Goal: Information Seeking & Learning: Learn about a topic

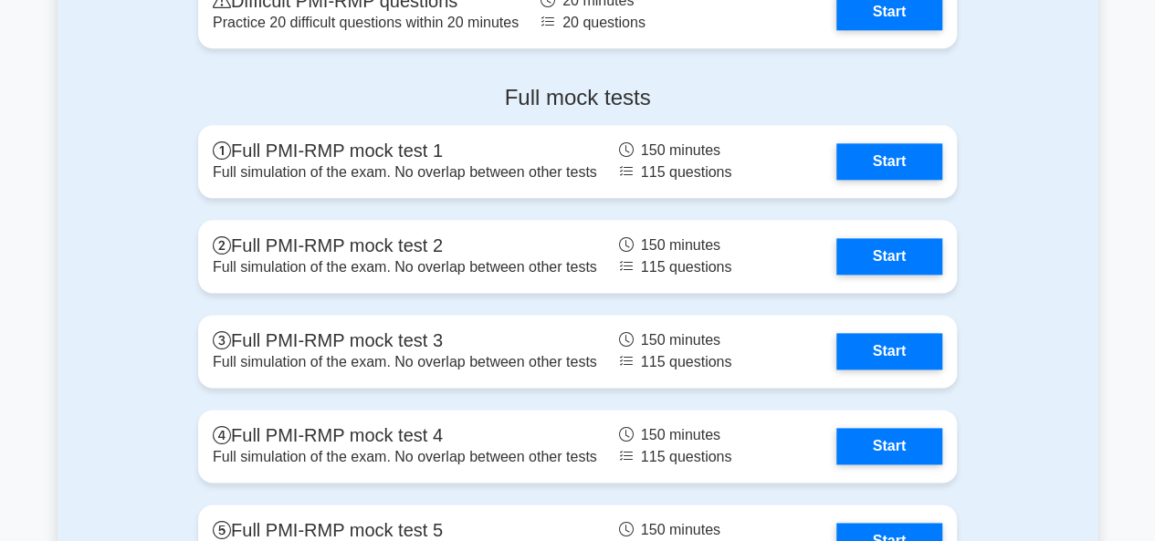
scroll to position [4473, 0]
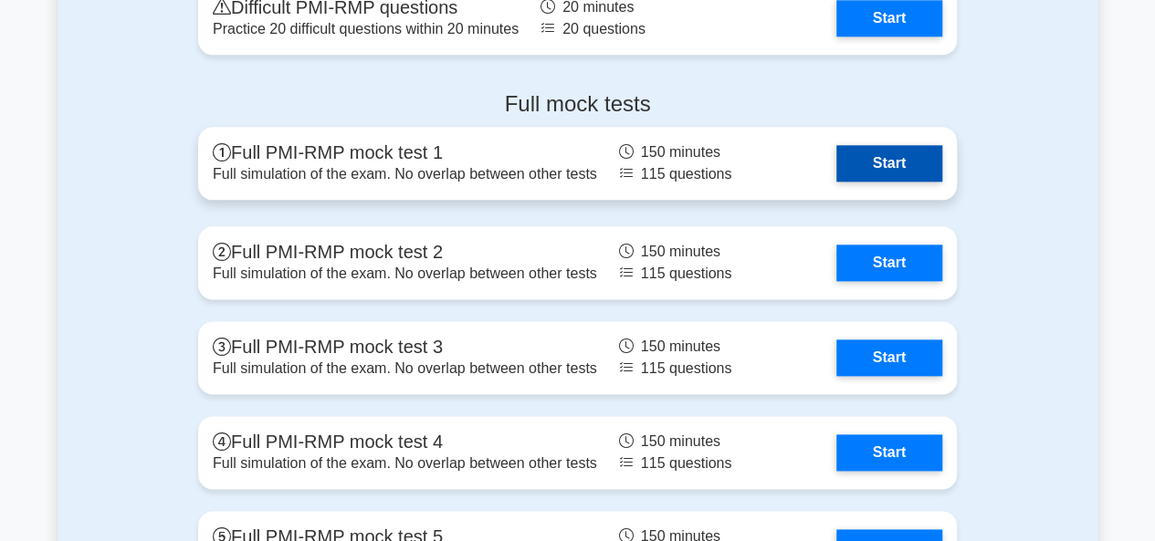
click at [883, 156] on link "Start" at bounding box center [889, 163] width 106 height 37
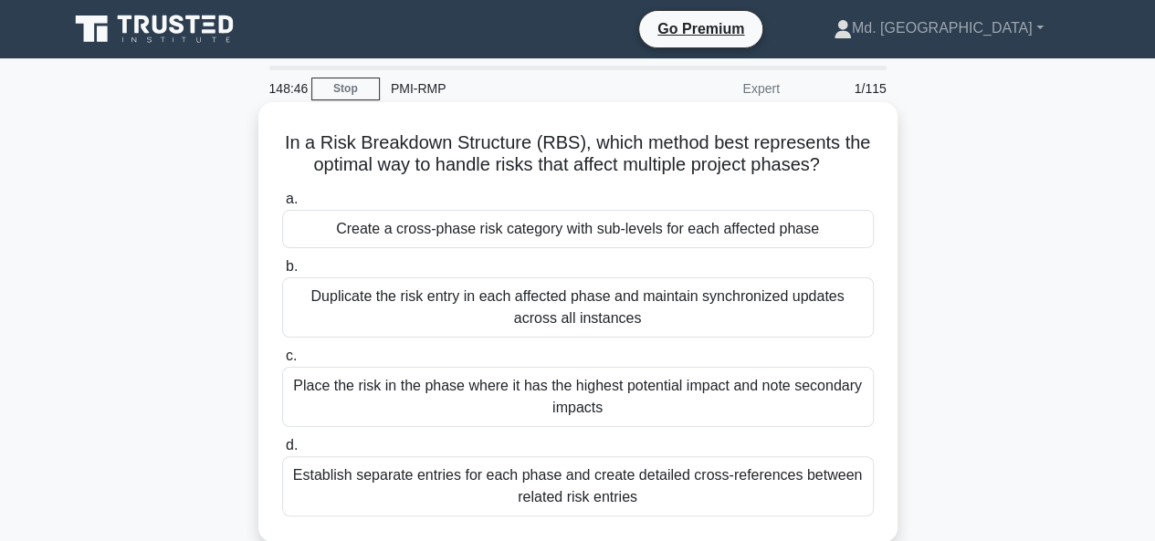
click at [556, 389] on div "Place the risk in the phase where it has the highest potential impact and note …" at bounding box center [577, 397] width 591 height 60
click at [324, 378] on div "Place the risk in the phase where it has the highest potential impact and note …" at bounding box center [577, 397] width 591 height 60
click at [282, 362] on input "c. Place the risk in the phase where it has the highest potential impact and no…" at bounding box center [282, 357] width 0 height 12
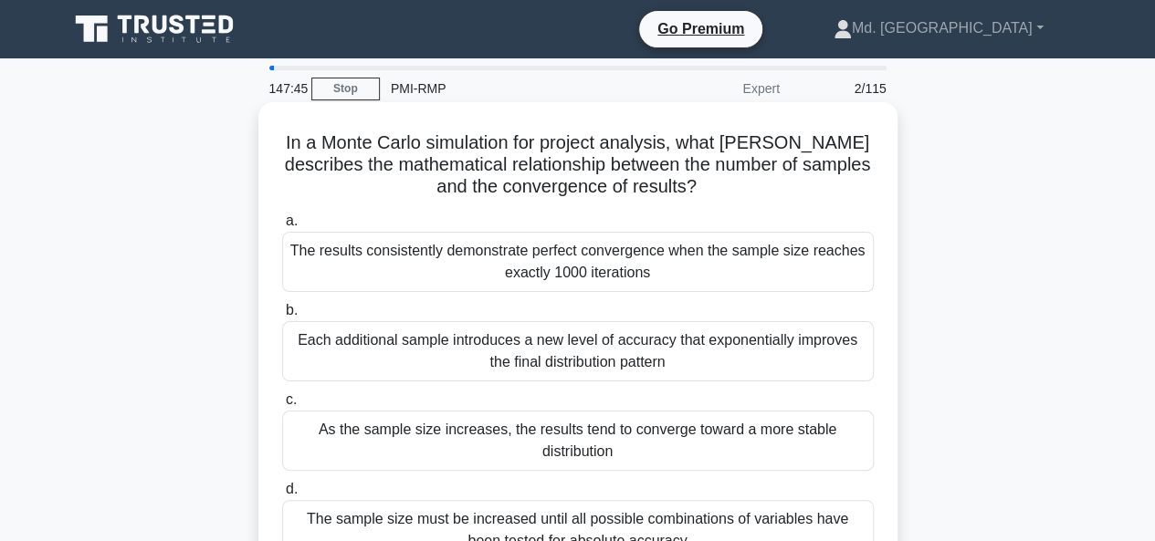
scroll to position [91, 0]
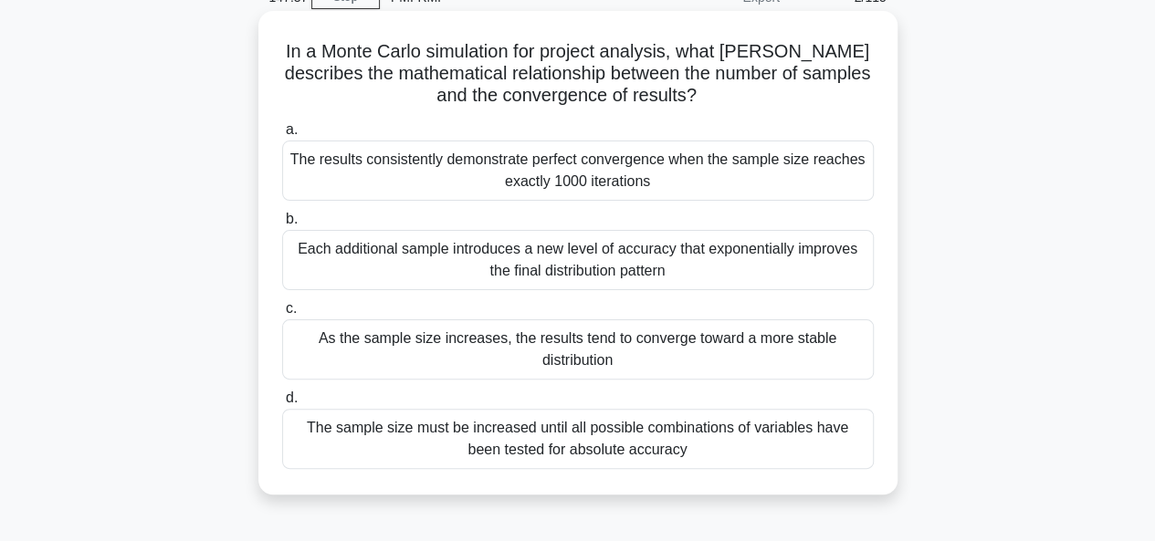
click at [559, 428] on div "The sample size must be increased until all possible combinations of variables …" at bounding box center [577, 439] width 591 height 60
click at [282, 404] on input "d. The sample size must be increased until all possible combinations of variabl…" at bounding box center [282, 398] width 0 height 12
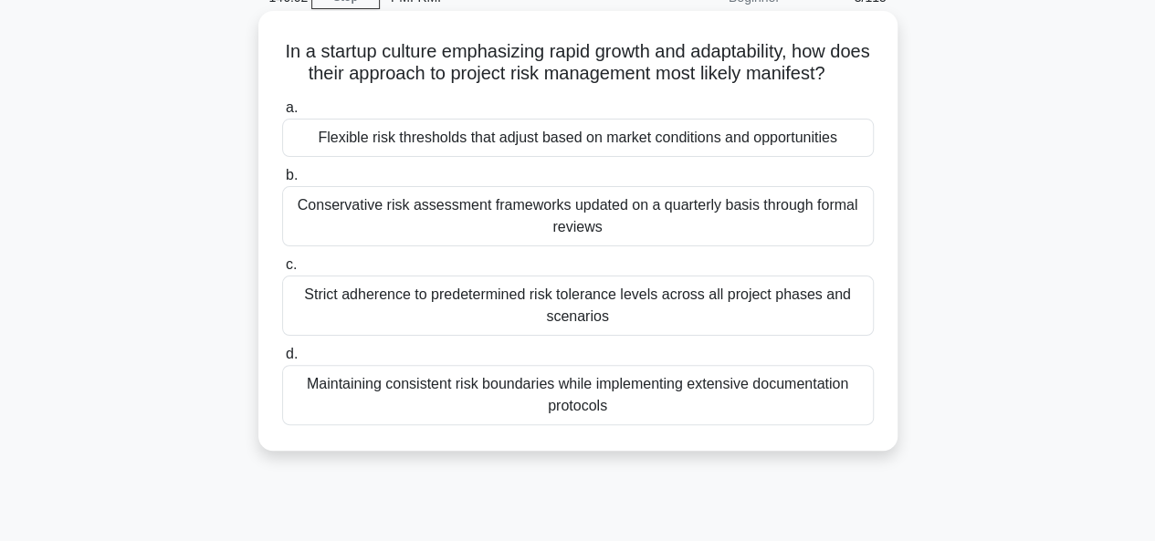
click at [417, 157] on div "Flexible risk thresholds that adjust based on market conditions and opportuniti…" at bounding box center [577, 138] width 591 height 38
click at [282, 114] on input "a. Flexible risk thresholds that adjust based on market conditions and opportun…" at bounding box center [282, 108] width 0 height 12
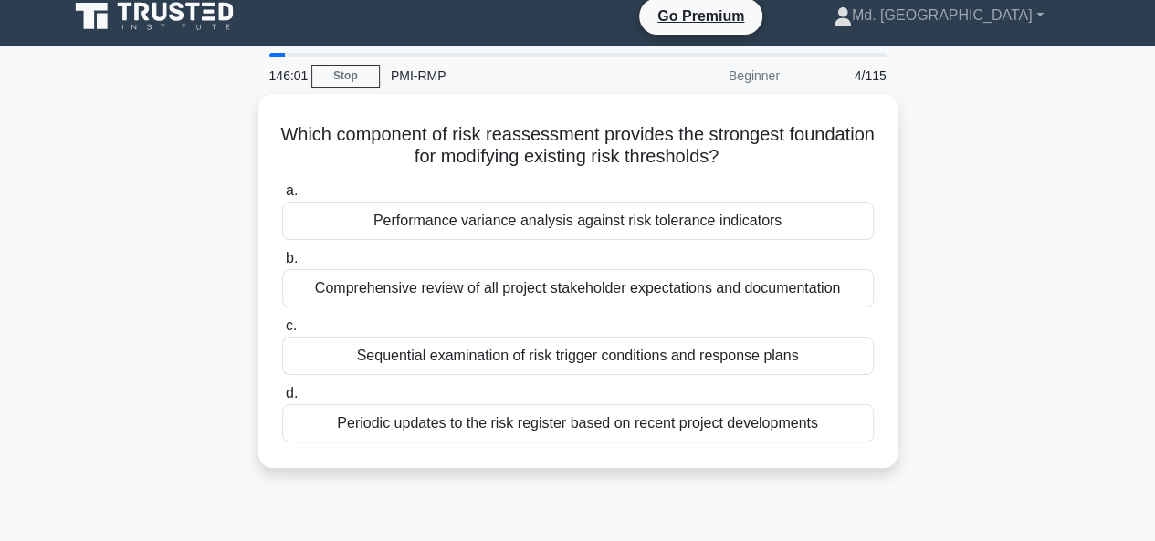
scroll to position [0, 0]
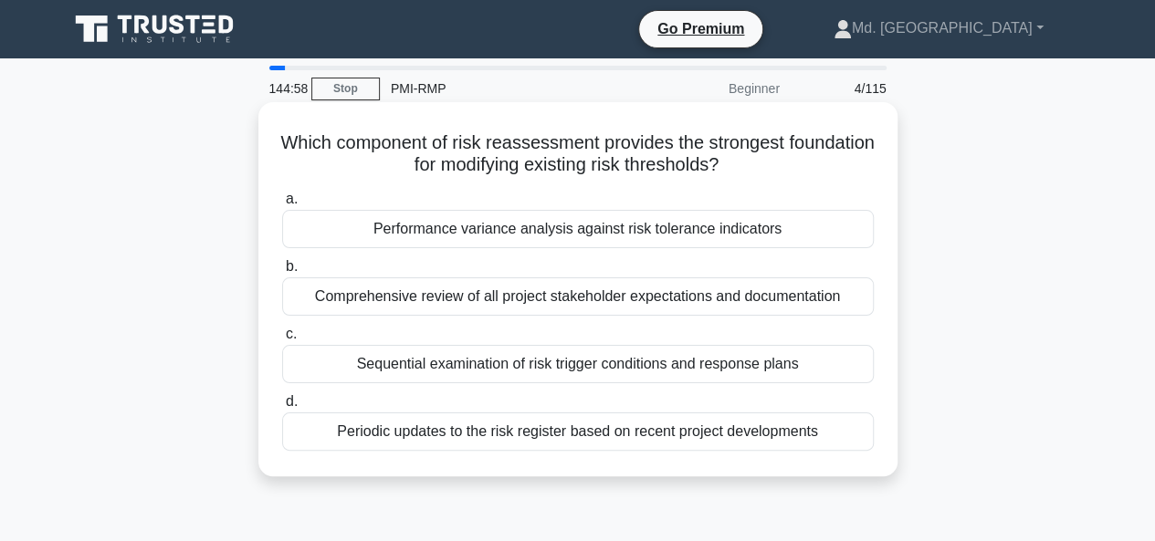
click at [522, 432] on div "Periodic updates to the risk register based on recent project developments" at bounding box center [577, 432] width 591 height 38
click at [282, 408] on input "d. Periodic updates to the risk register based on recent project developments" at bounding box center [282, 402] width 0 height 12
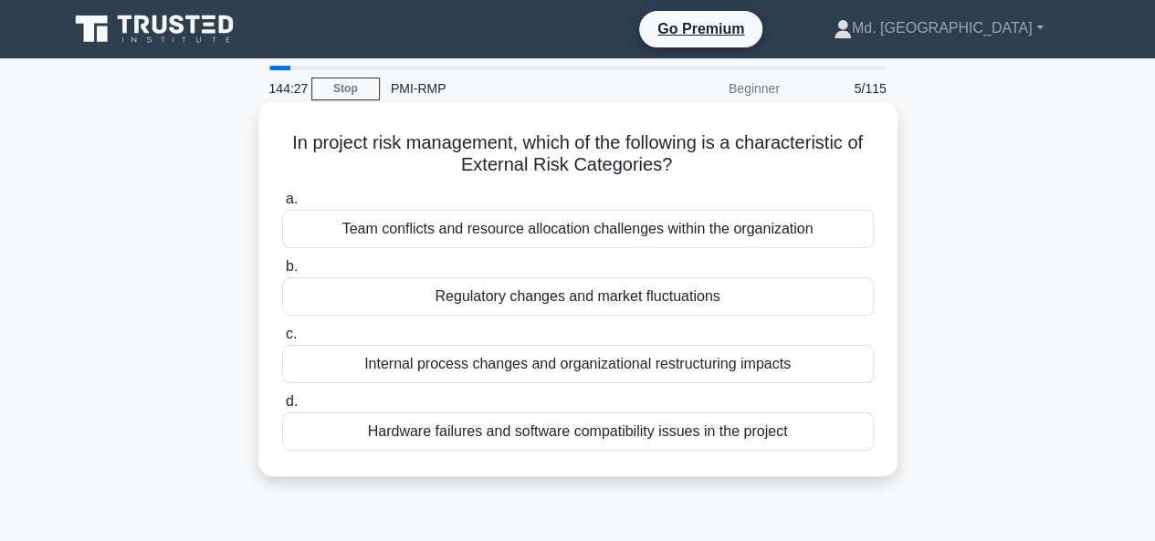
click at [472, 298] on div "Regulatory changes and market fluctuations" at bounding box center [577, 296] width 591 height 38
click at [282, 273] on input "b. Regulatory changes and market fluctuations" at bounding box center [282, 267] width 0 height 12
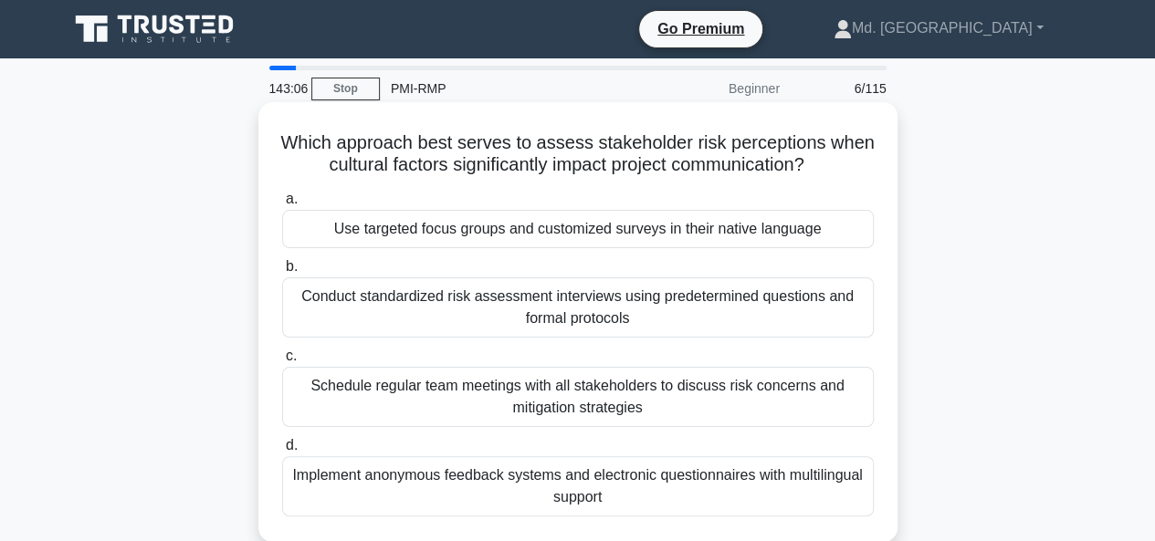
click at [555, 397] on div "Schedule regular team meetings with all stakeholders to discuss risk concerns a…" at bounding box center [577, 397] width 591 height 60
click at [282, 362] on input "c. Schedule regular team meetings with all stakeholders to discuss risk concern…" at bounding box center [282, 357] width 0 height 12
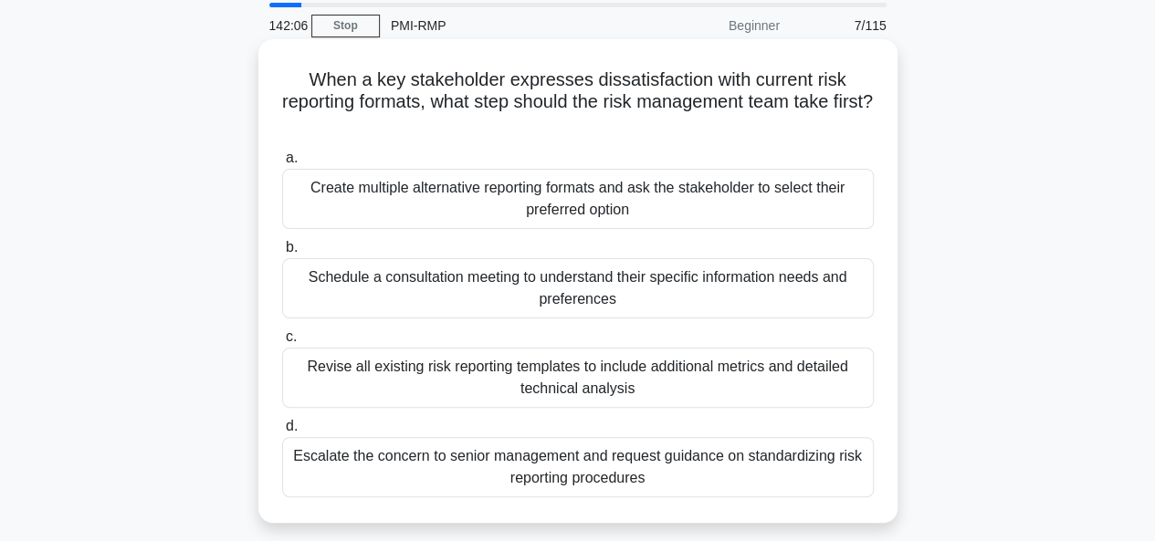
scroll to position [91, 0]
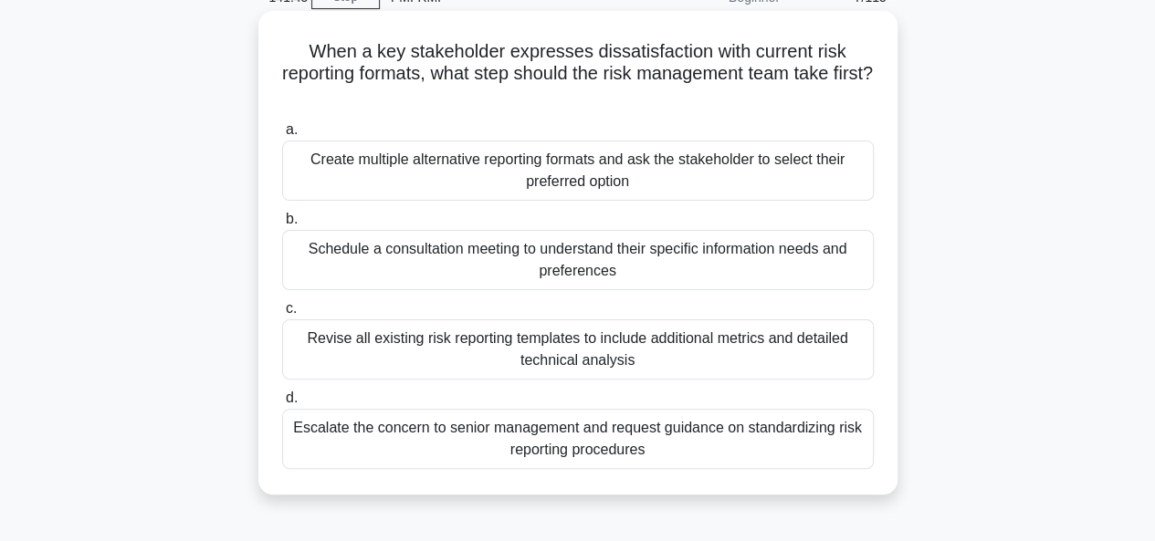
click at [554, 253] on div "Schedule a consultation meeting to understand their specific information needs …" at bounding box center [577, 260] width 591 height 60
click at [282, 225] on input "b. Schedule a consultation meeting to understand their specific information nee…" at bounding box center [282, 220] width 0 height 12
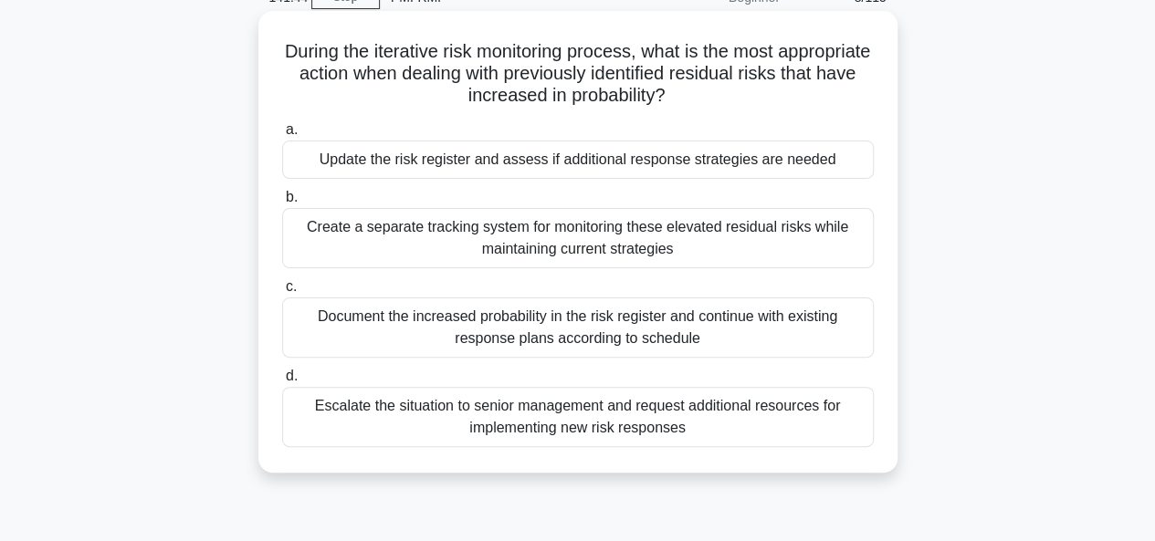
scroll to position [0, 0]
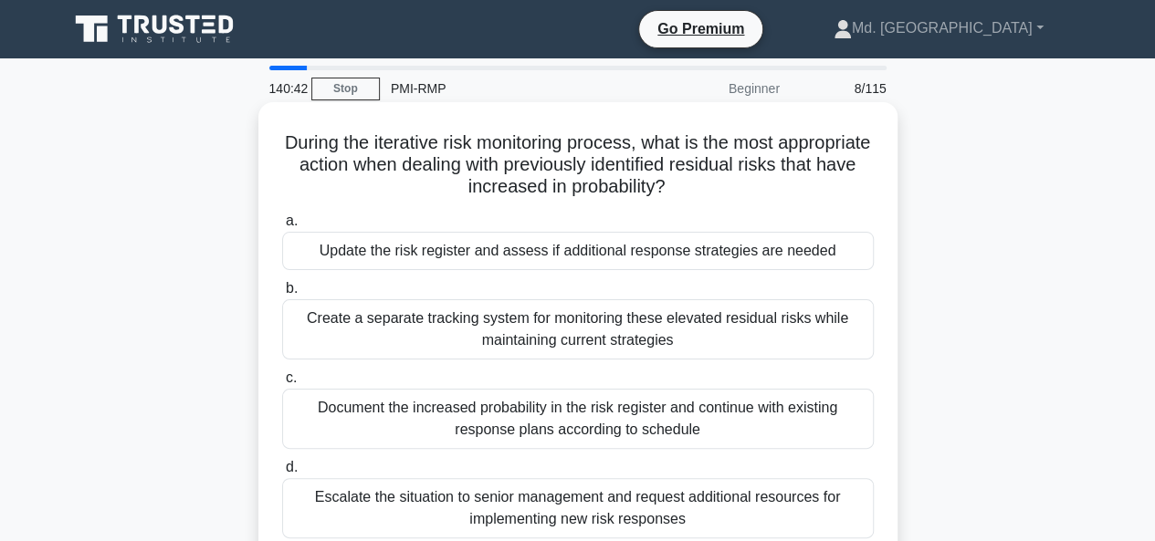
click at [702, 251] on div "Update the risk register and assess if additional response strategies are needed" at bounding box center [577, 251] width 591 height 38
click at [282, 227] on input "a. Update the risk register and assess if additional response strategies are ne…" at bounding box center [282, 221] width 0 height 12
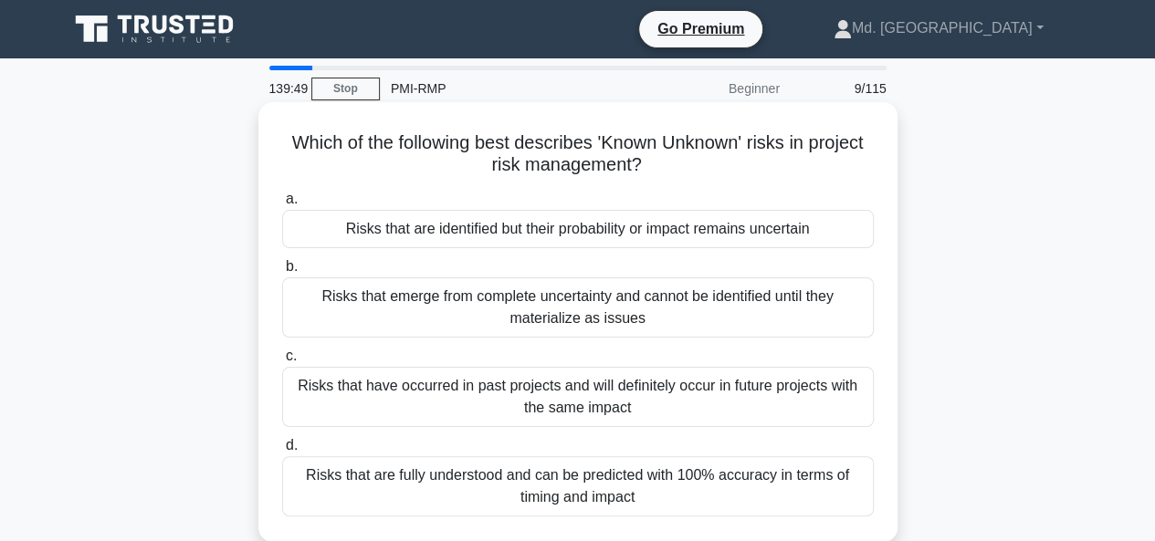
click at [445, 228] on div "Risks that are identified but their probability or impact remains uncertain" at bounding box center [577, 229] width 591 height 38
click at [282, 205] on input "a. Risks that are identified but their probability or impact remains uncertain" at bounding box center [282, 200] width 0 height 12
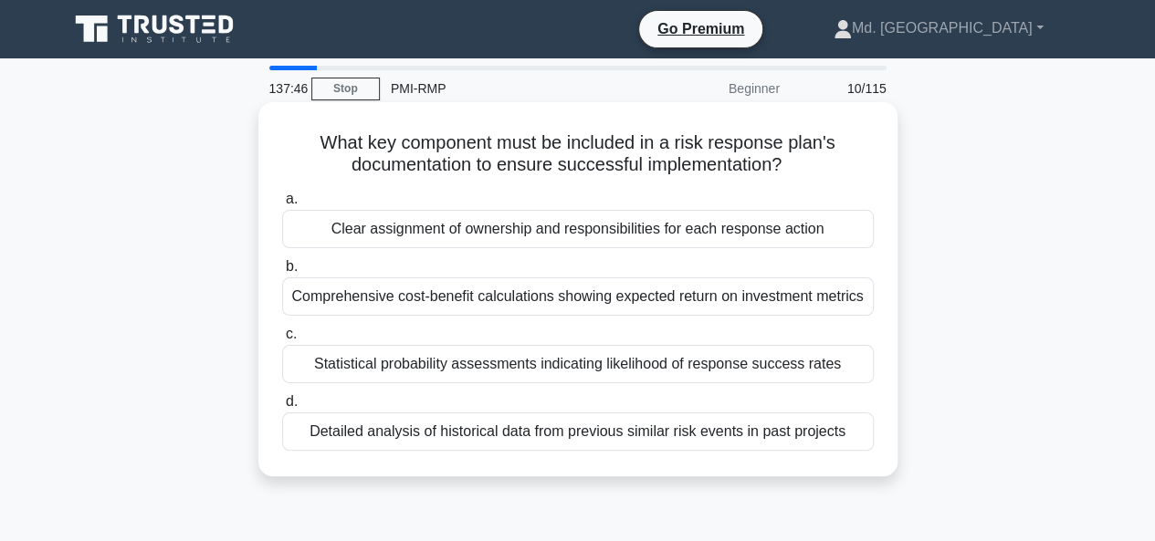
click at [619, 228] on div "Clear assignment of ownership and responsibilities for each response action" at bounding box center [577, 229] width 591 height 38
click at [282, 205] on input "a. Clear assignment of ownership and responsibilities for each response action" at bounding box center [282, 200] width 0 height 12
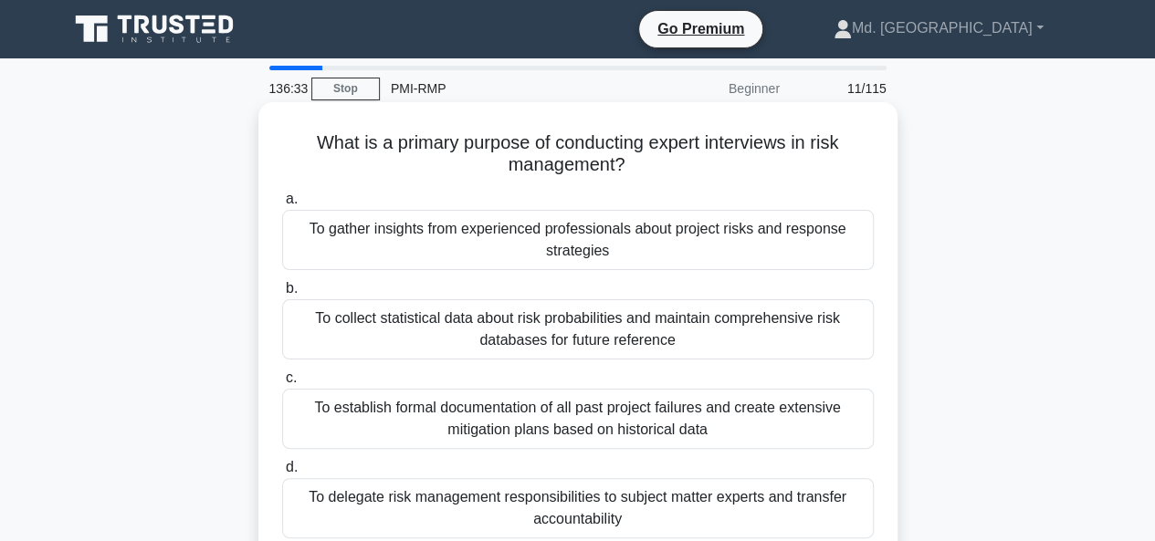
click at [623, 234] on div "To gather insights from experienced professionals about project risks and respo…" at bounding box center [577, 240] width 591 height 60
click at [282, 205] on input "a. To gather insights from experienced professionals about project risks and re…" at bounding box center [282, 200] width 0 height 12
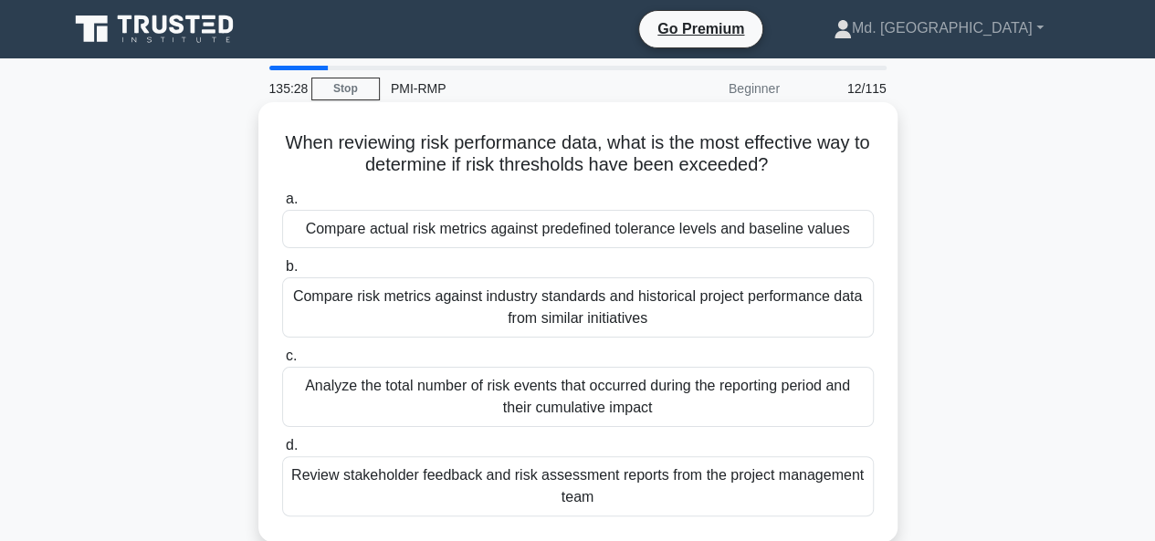
click at [501, 226] on div "Compare actual risk metrics against predefined tolerance levels and baseline va…" at bounding box center [577, 229] width 591 height 38
click at [282, 205] on input "a. Compare actual risk metrics against predefined tolerance levels and baseline…" at bounding box center [282, 200] width 0 height 12
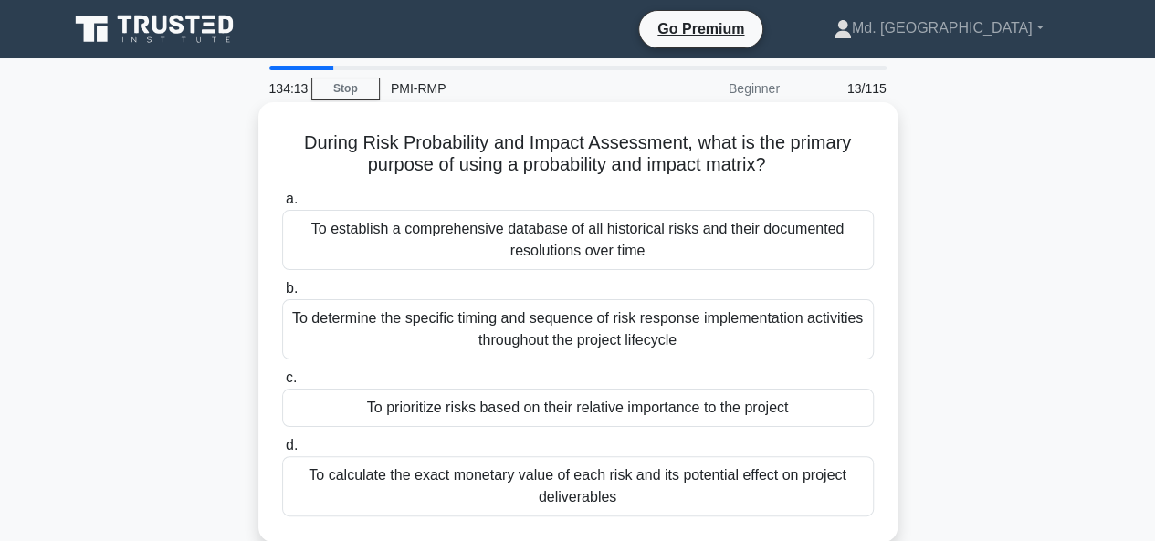
click at [502, 472] on div "To calculate the exact monetary value of each risk and its potential effect on …" at bounding box center [577, 486] width 591 height 60
click at [282, 452] on input "d. To calculate the exact monetary value of each risk and its potential effect …" at bounding box center [282, 446] width 0 height 12
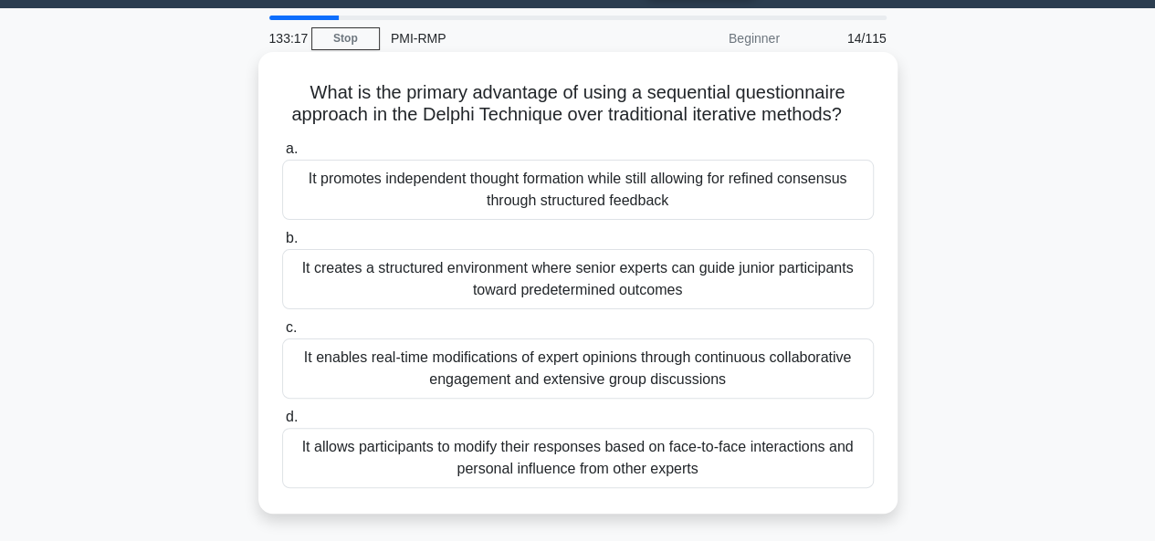
scroll to position [91, 0]
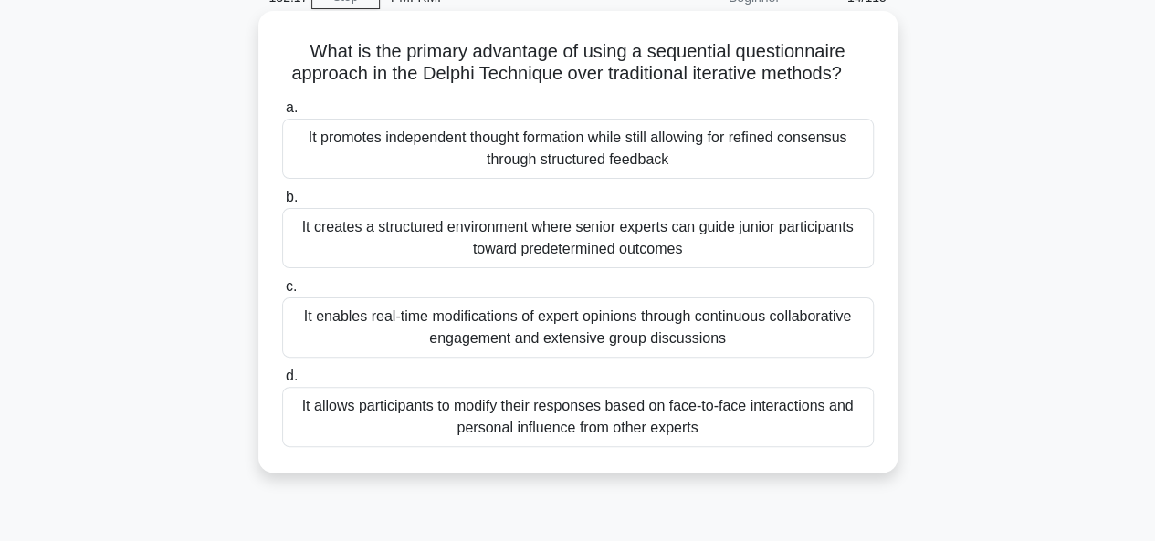
click at [547, 174] on div "It promotes independent thought formation while still allowing for refined cons…" at bounding box center [577, 149] width 591 height 60
click at [282, 114] on input "a. It promotes independent thought formation while still allowing for refined c…" at bounding box center [282, 108] width 0 height 12
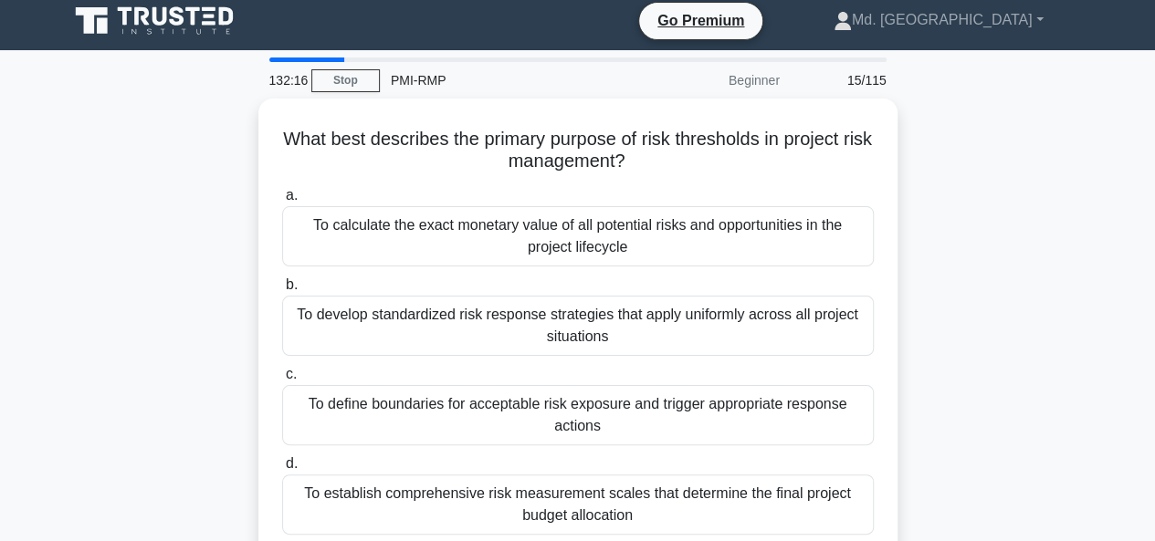
scroll to position [0, 0]
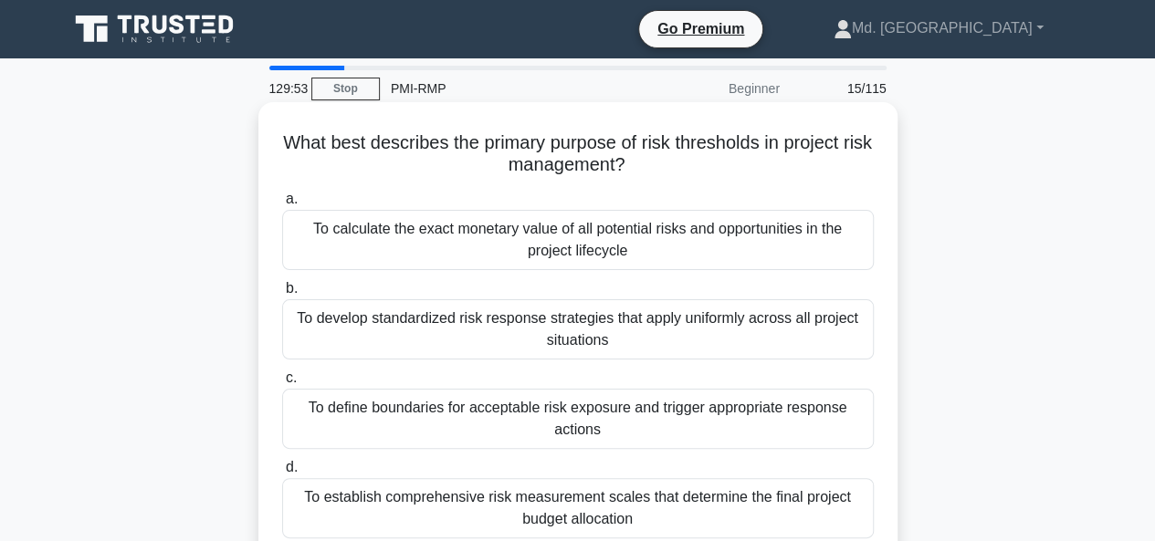
click at [591, 226] on div "To calculate the exact monetary value of all potential risks and opportunities …" at bounding box center [577, 240] width 591 height 60
click at [282, 205] on input "a. To calculate the exact monetary value of all potential risks and opportuniti…" at bounding box center [282, 200] width 0 height 12
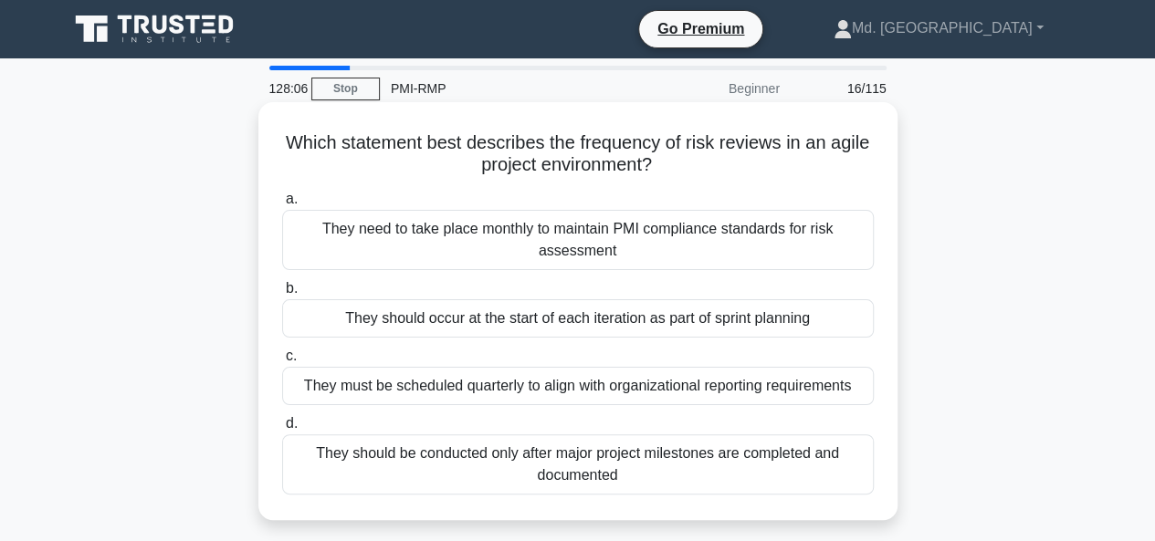
click at [551, 319] on div "They should occur at the start of each iteration as part of sprint planning" at bounding box center [577, 318] width 591 height 38
click at [282, 295] on input "b. They should occur at the start of each iteration as part of sprint planning" at bounding box center [282, 289] width 0 height 12
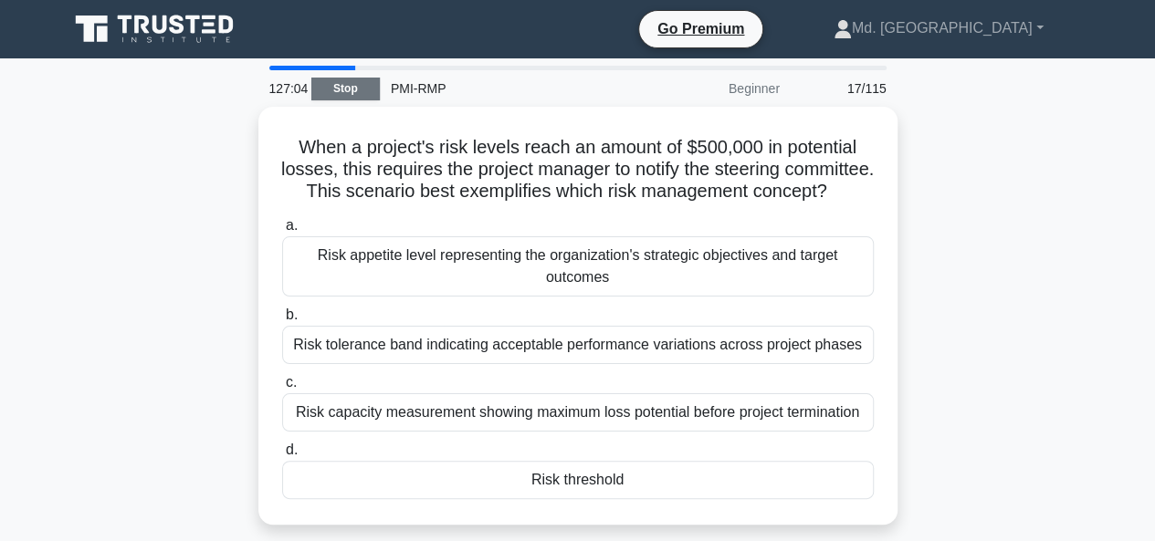
click at [347, 86] on link "Stop" at bounding box center [345, 89] width 68 height 23
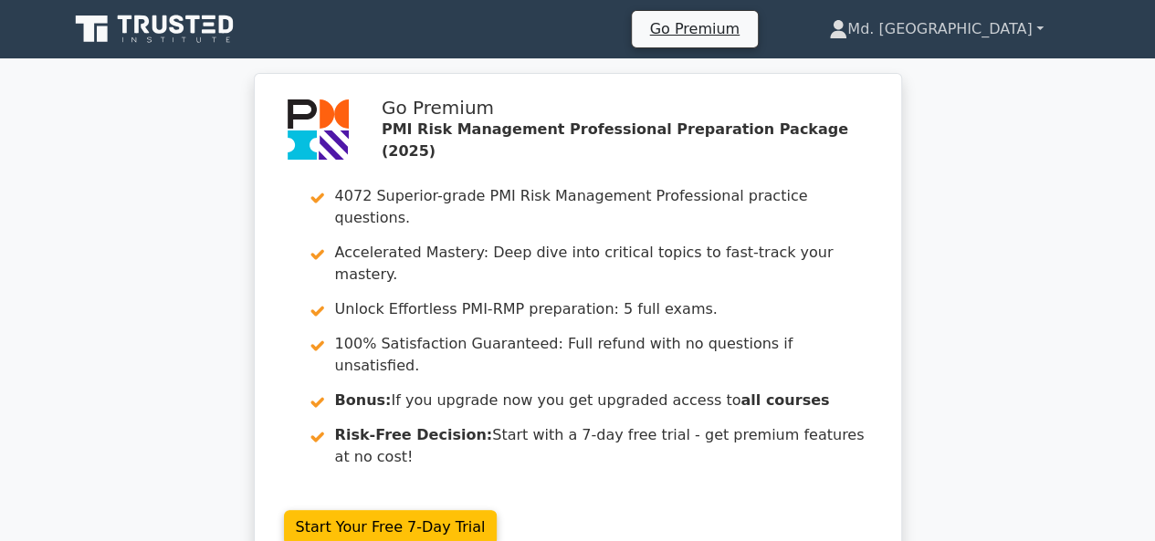
click at [991, 16] on link "Md. [GEOGRAPHIC_DATA]" at bounding box center [935, 29] width 301 height 37
click at [930, 72] on link "Profile" at bounding box center [858, 72] width 144 height 29
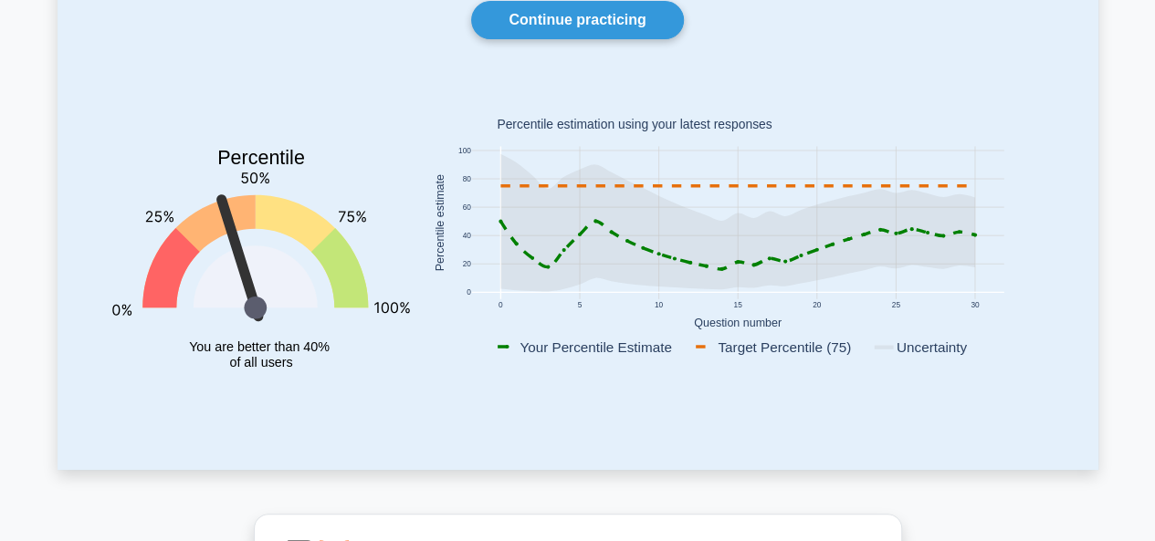
scroll to position [183, 0]
